Goal: Information Seeking & Learning: Learn about a topic

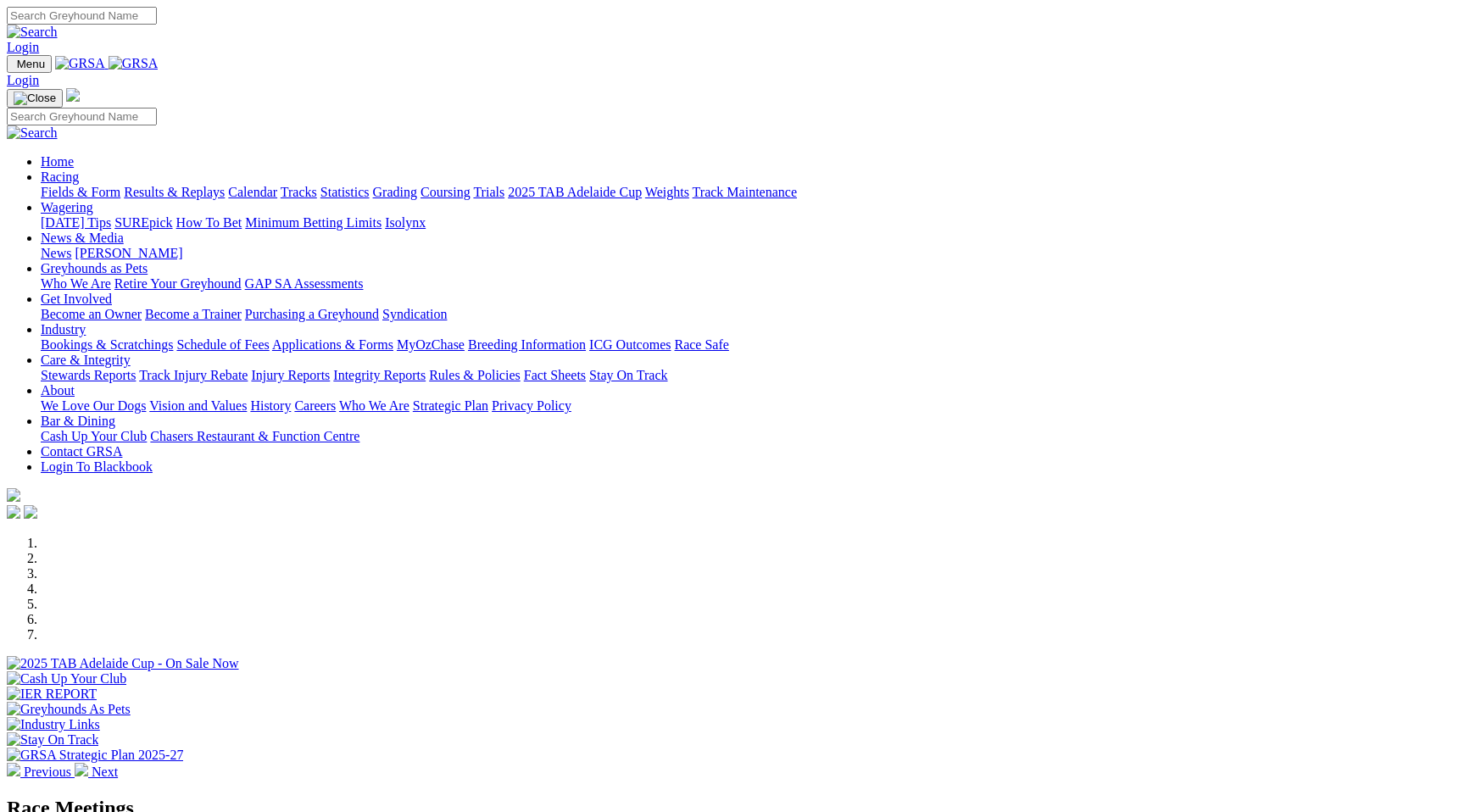
scroll to position [356, 0]
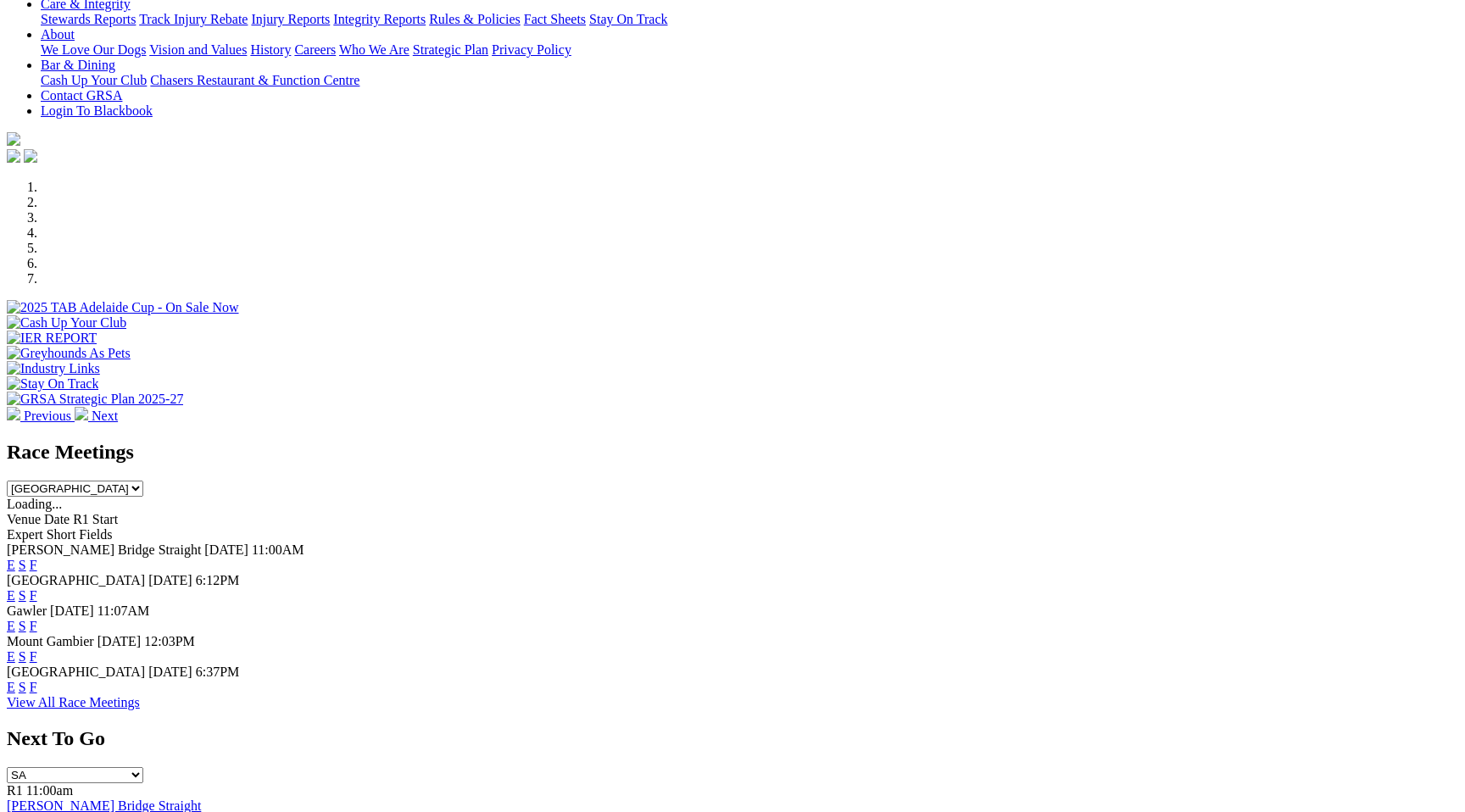
click at [15, 589] on link "E" at bounding box center [10, 595] width 9 height 14
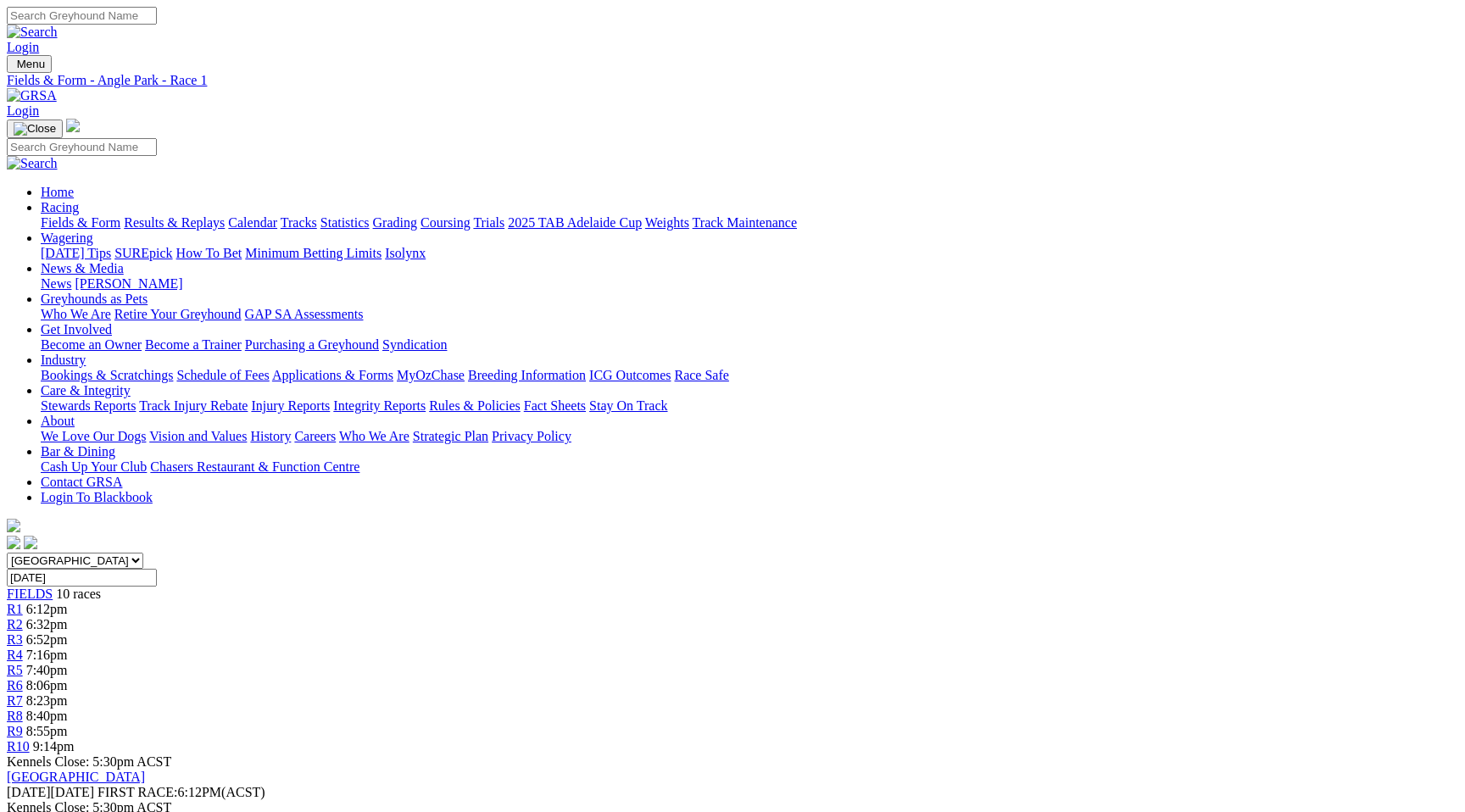
click at [53, 587] on link "FIELDS" at bounding box center [29, 593] width 45 height 14
